Goal: Obtain resource: Download file/media

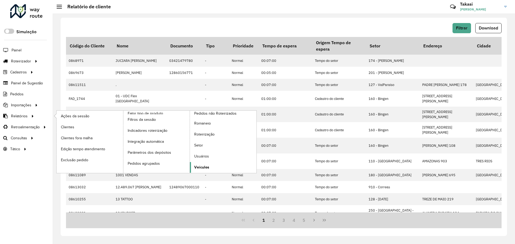
click at [203, 169] on span "Veículos" at bounding box center [201, 168] width 15 height 6
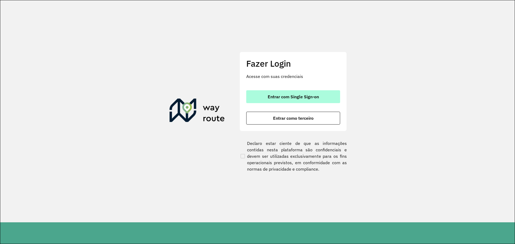
click at [308, 97] on span "Entrar com Single Sign-on" at bounding box center [293, 97] width 51 height 4
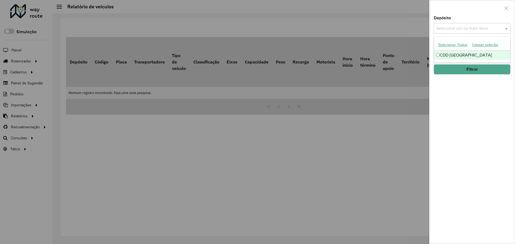
click at [480, 25] on div "Selecione um ou mais itens" at bounding box center [472, 28] width 77 height 11
click at [451, 53] on div "CDD [GEOGRAPHIC_DATA]" at bounding box center [472, 55] width 76 height 9
click at [449, 122] on div "Depósito Selecione um ou mais itens CDD Petropolis × × Grupo de Depósito Seleci…" at bounding box center [472, 130] width 85 height 228
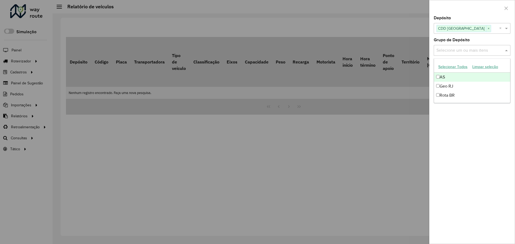
click at [469, 53] on input "text" at bounding box center [469, 51] width 69 height 6
click at [457, 85] on div "Geo RJ" at bounding box center [472, 86] width 76 height 9
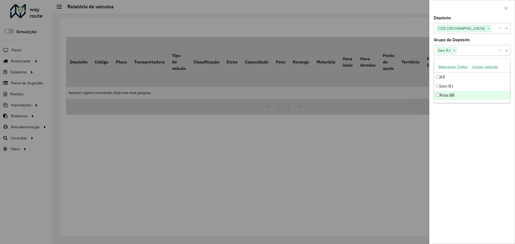
drag, startPoint x: 456, startPoint y: 133, endPoint x: 451, endPoint y: 106, distance: 27.0
click at [456, 129] on div "Depósito Selecione um ou mais itens CDD Petropolis × × Grupo de Depósito Seleci…" at bounding box center [472, 130] width 85 height 228
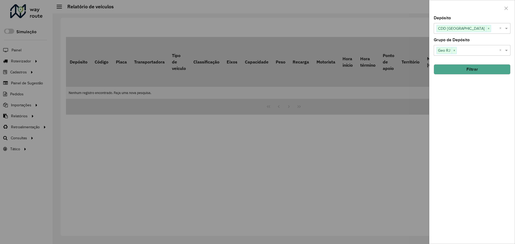
click at [470, 72] on button "Filtrar" at bounding box center [472, 69] width 77 height 10
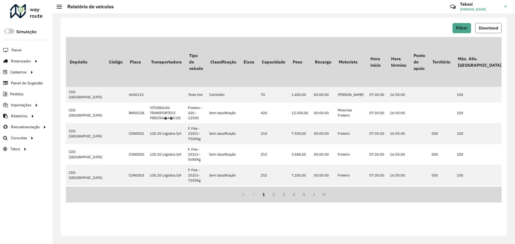
click at [491, 25] on button "Download" at bounding box center [489, 28] width 26 height 10
